Goal: Book appointment/travel/reservation

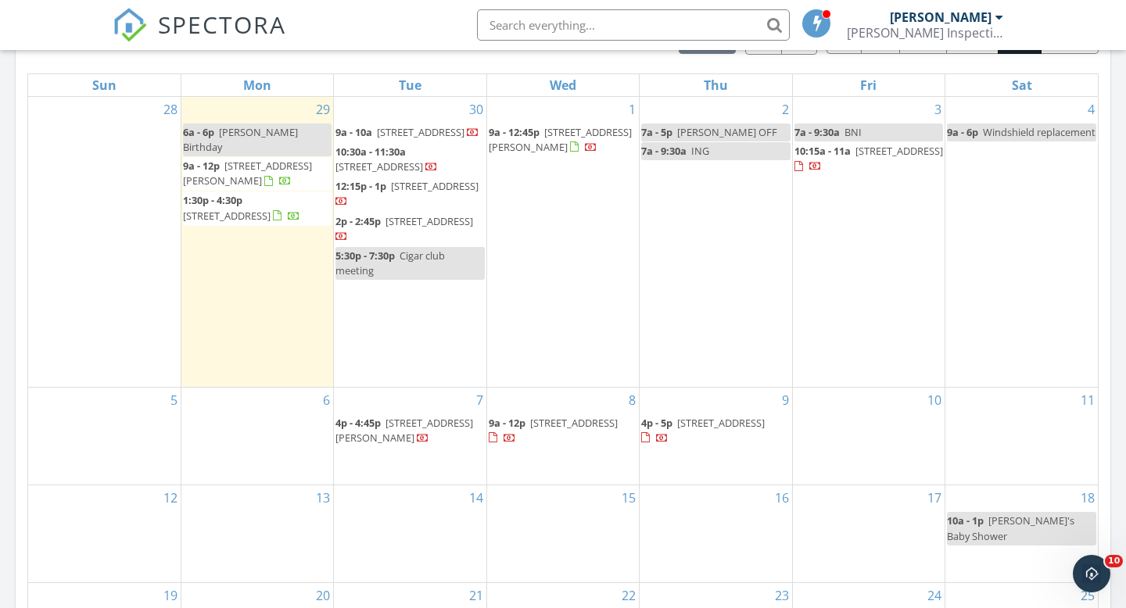
scroll to position [1424, 1127]
click at [705, 228] on div "2 7a - 5p [PERSON_NAME] OFF 7a - 9:30a ING" at bounding box center [716, 242] width 152 height 290
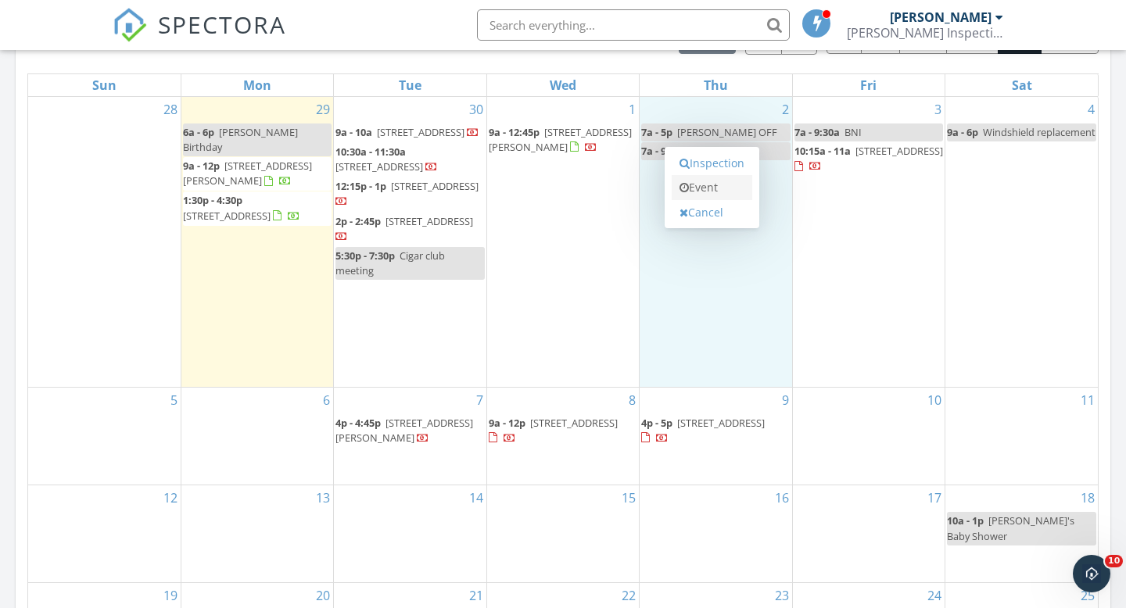
click at [708, 186] on link "Event" at bounding box center [712, 187] width 81 height 25
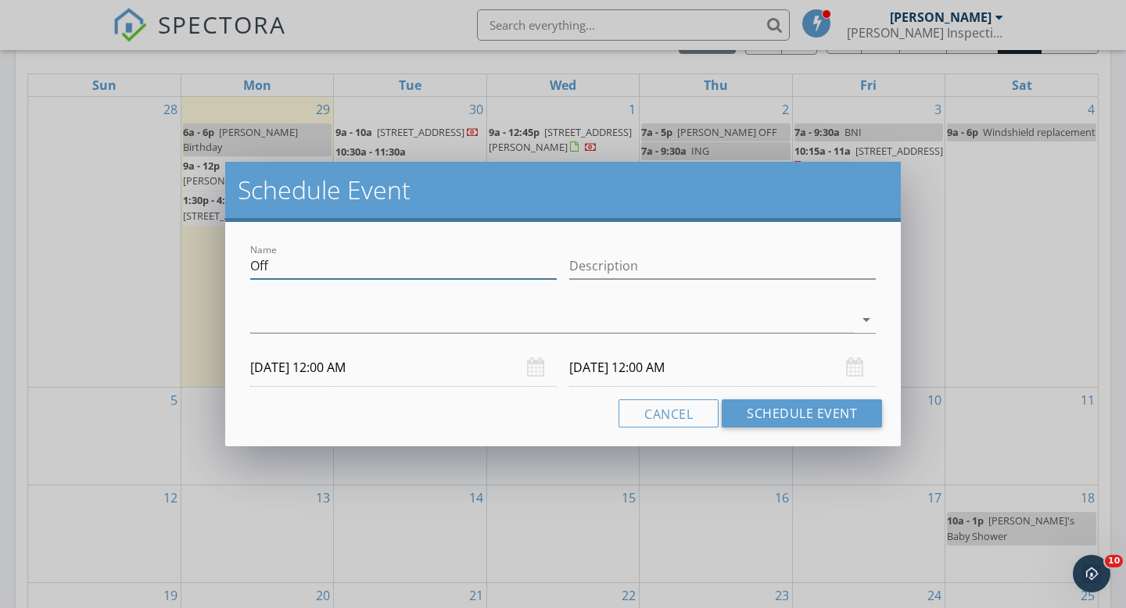
click at [396, 267] on input "Off" at bounding box center [403, 266] width 307 height 26
type input "O"
type input "home inspection"
click at [618, 264] on input "Description" at bounding box center [722, 266] width 307 height 26
type input "[PERSON_NAME]"
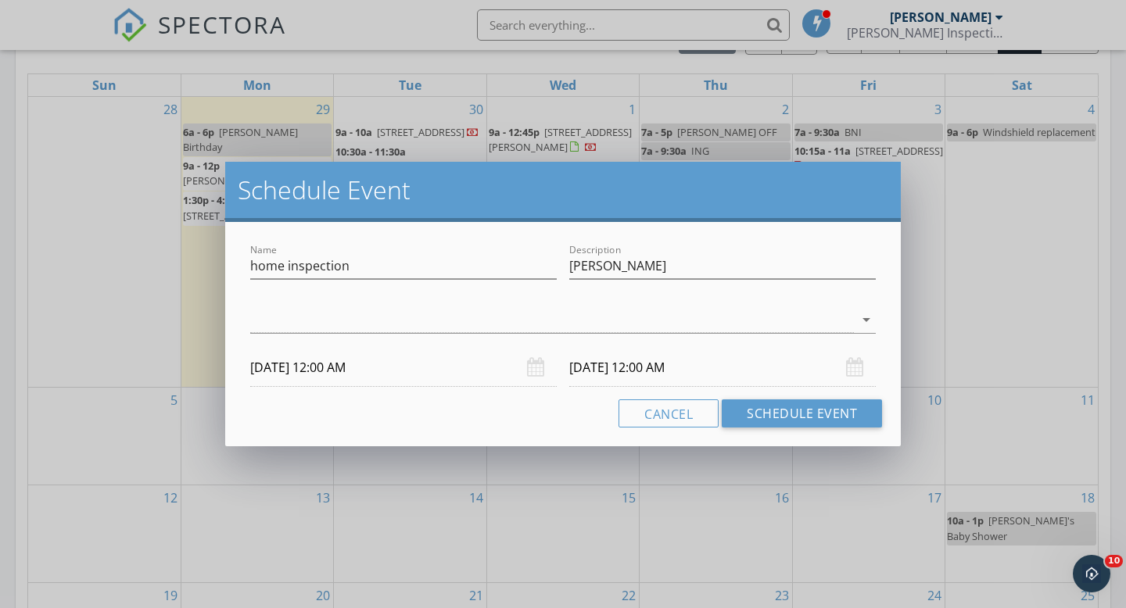
click at [441, 412] on div "Cancel Schedule Event" at bounding box center [563, 414] width 638 height 28
click at [377, 371] on input "[DATE] 12:00 AM" at bounding box center [403, 368] width 307 height 38
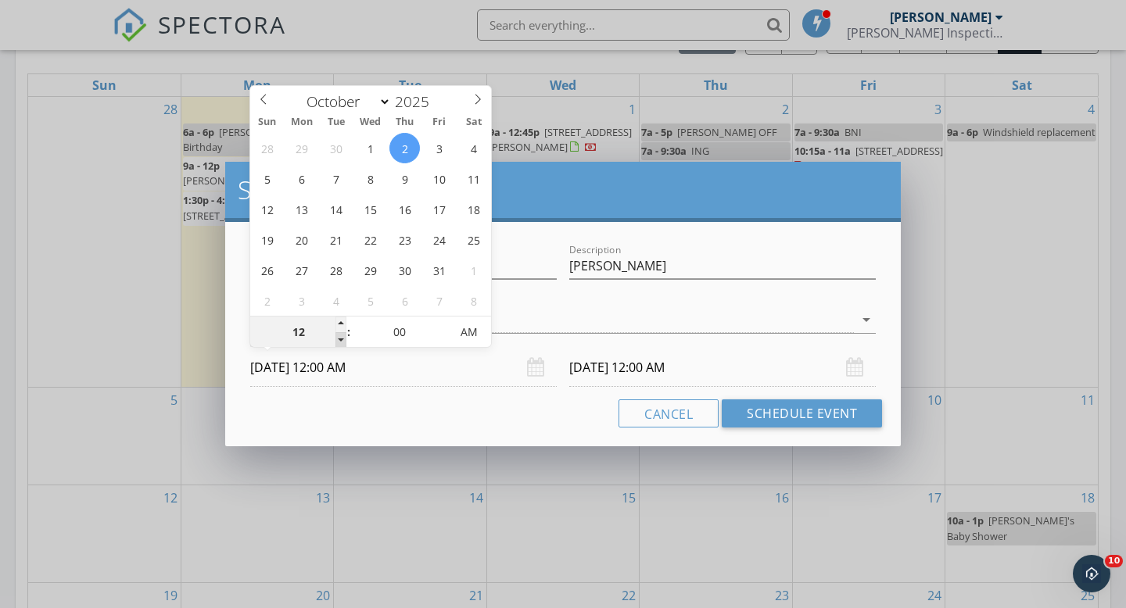
type input "11"
type input "[DATE] 11:00 PM"
click at [340, 343] on span at bounding box center [340, 340] width 11 height 16
type input "10"
type input "[DATE] 10:00 PM"
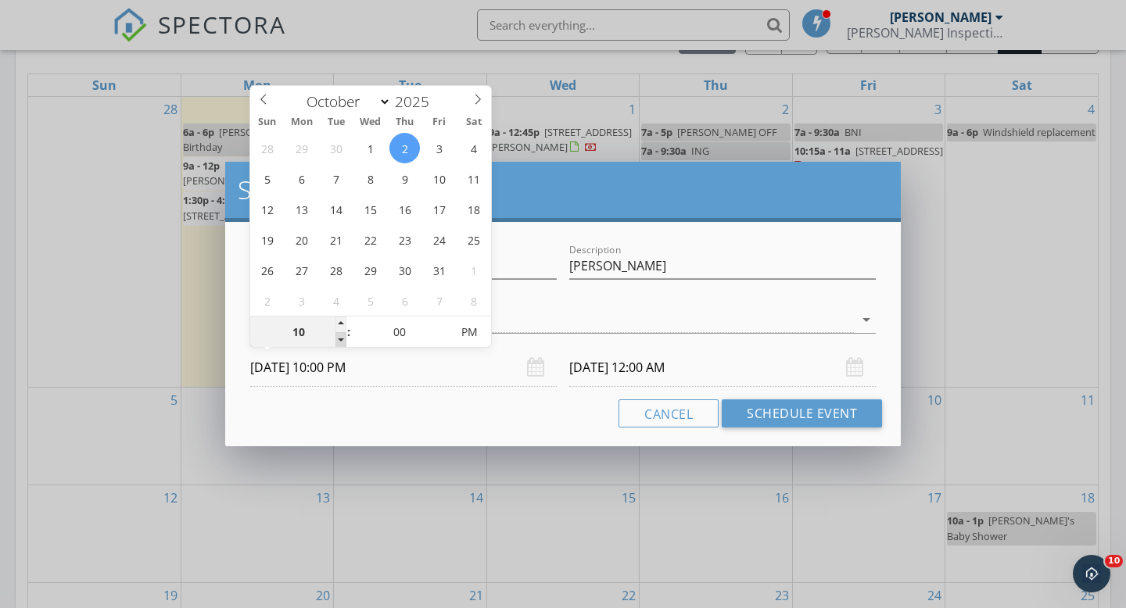
click at [340, 343] on span at bounding box center [340, 340] width 11 height 16
type input "09"
type input "[DATE] 9:00 PM"
click at [340, 343] on span at bounding box center [340, 340] width 11 height 16
type input "09"
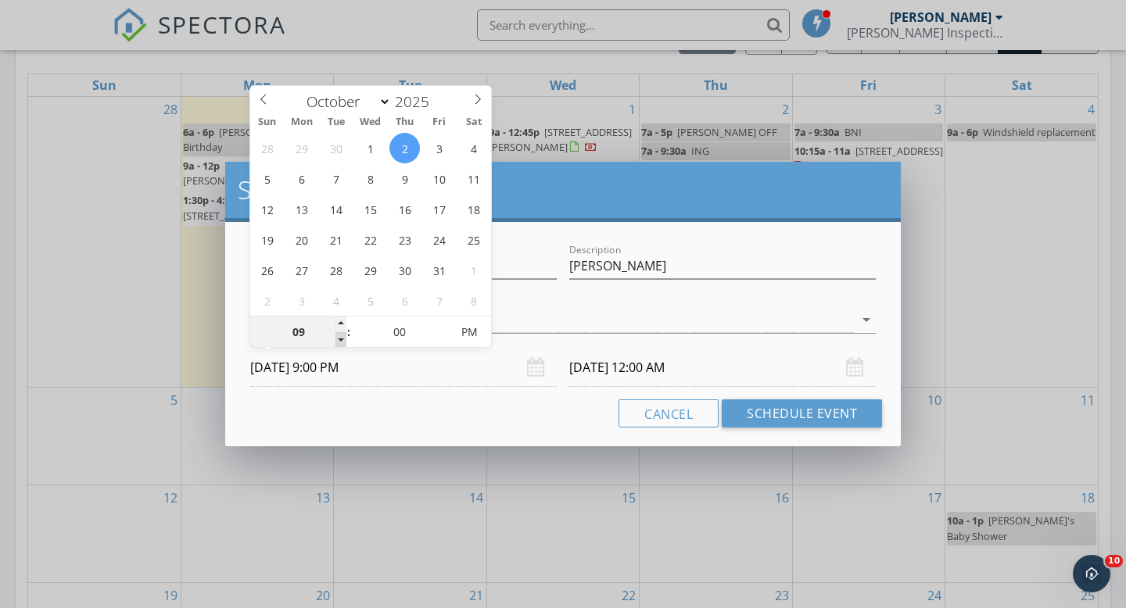
type input "[DATE] 9:00 PM"
type input "[DATE] 9:00 AM"
click at [478, 324] on span "AM" at bounding box center [468, 332] width 43 height 31
click at [690, 364] on input "[DATE] 9:00 AM" at bounding box center [722, 368] width 307 height 38
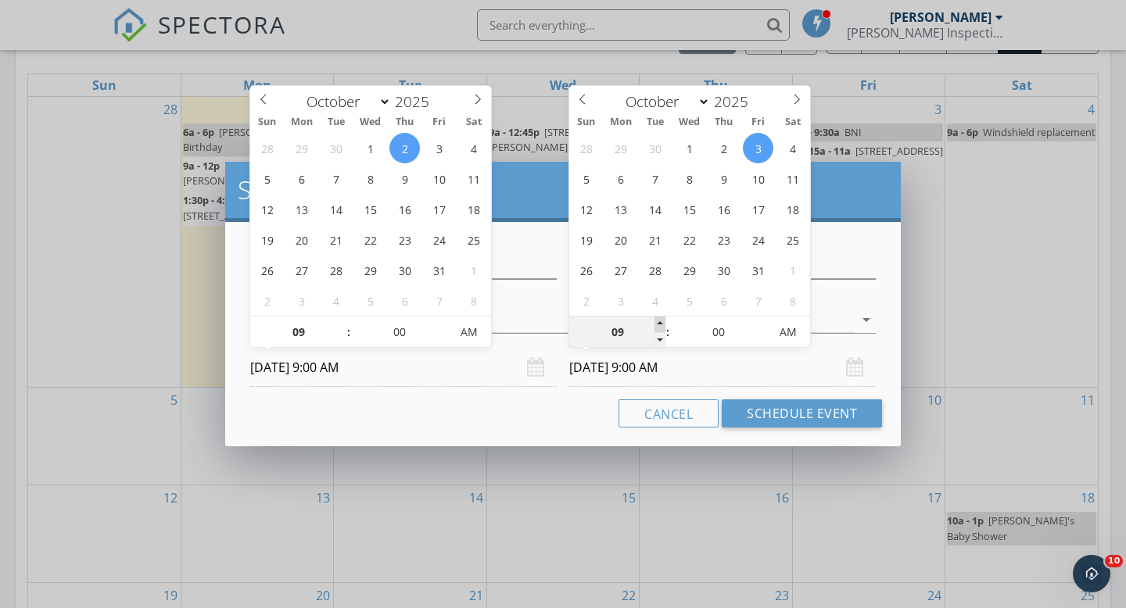
type input "10"
type input "[DATE] 10:00 AM"
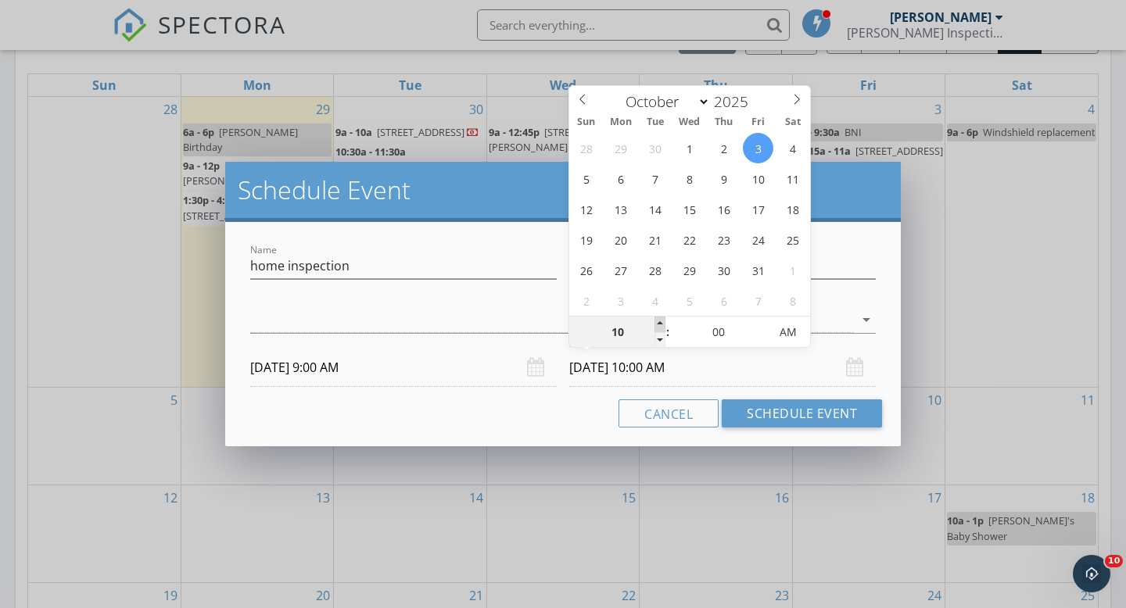
click at [661, 319] on span at bounding box center [659, 325] width 11 height 16
type input "11"
type input "[DATE] 11:00 AM"
click at [661, 319] on span at bounding box center [659, 325] width 11 height 16
type input "12"
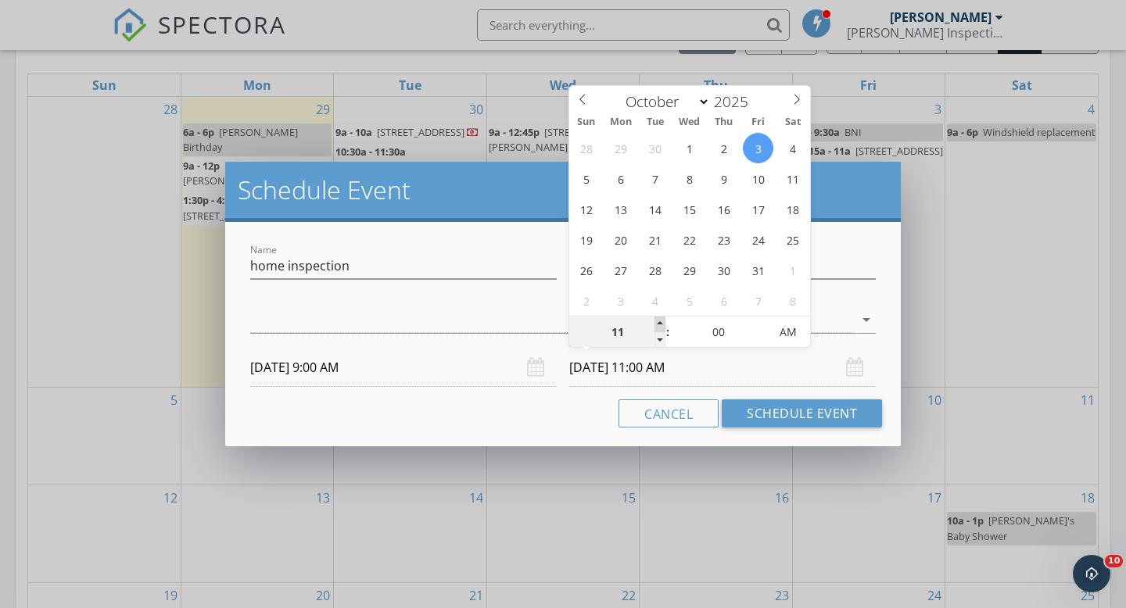
type input "[DATE] 12:00 PM"
click at [661, 319] on span at bounding box center [659, 325] width 11 height 16
type input "01"
type input "[DATE] 1:00 PM"
click at [661, 319] on span at bounding box center [659, 325] width 11 height 16
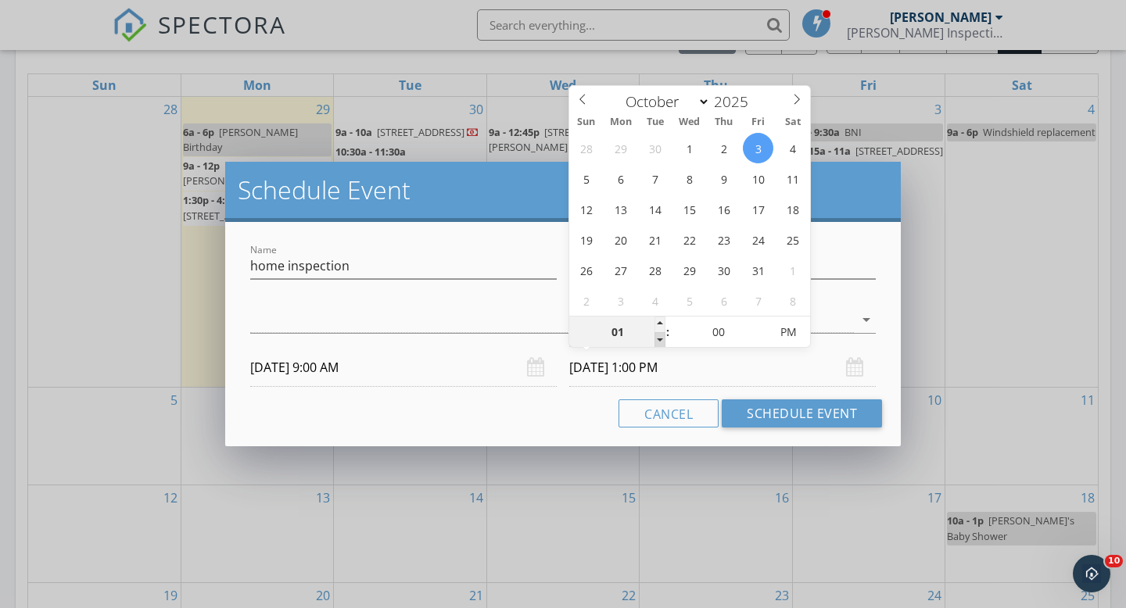
type input "12"
type input "[DATE] 12:00 PM"
click at [659, 341] on span at bounding box center [659, 340] width 11 height 16
click at [481, 317] on div at bounding box center [552, 320] width 604 height 26
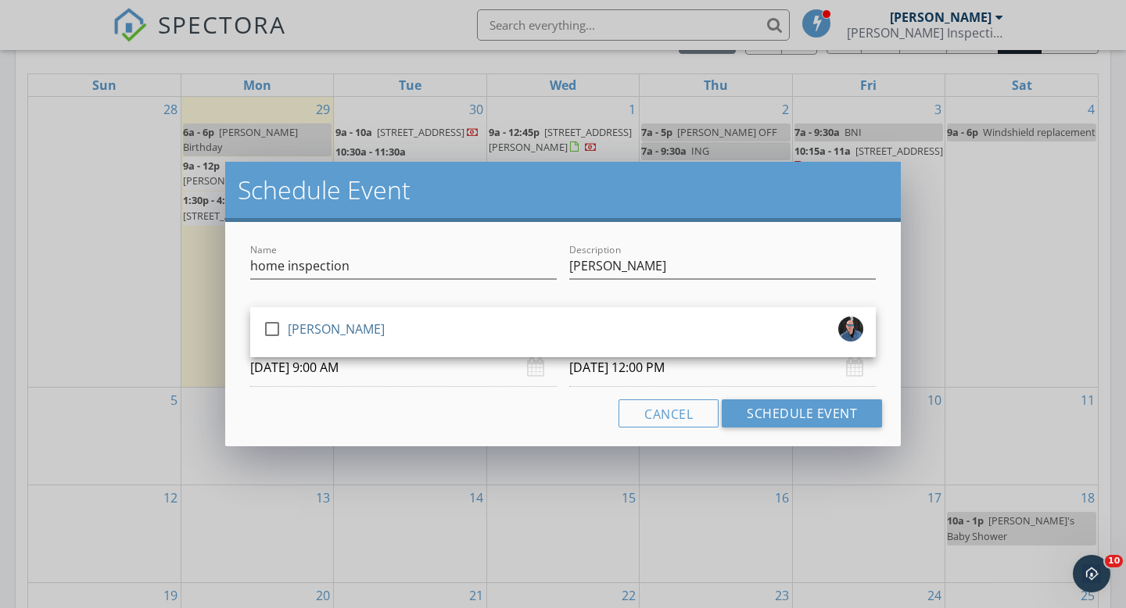
click at [481, 317] on div "check_box_outline_blank [PERSON_NAME]" at bounding box center [563, 332] width 600 height 31
click at [735, 420] on button "Schedule Event" at bounding box center [802, 414] width 160 height 28
